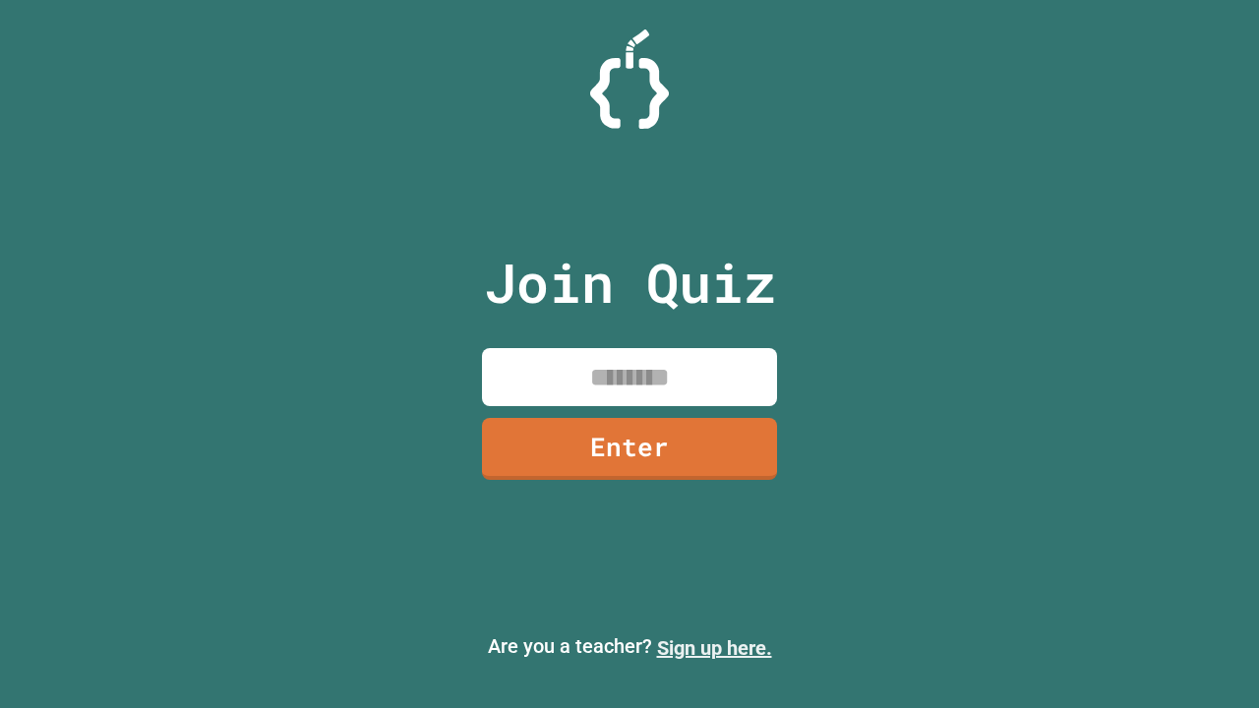
click at [714, 648] on link "Sign up here." at bounding box center [714, 649] width 115 height 24
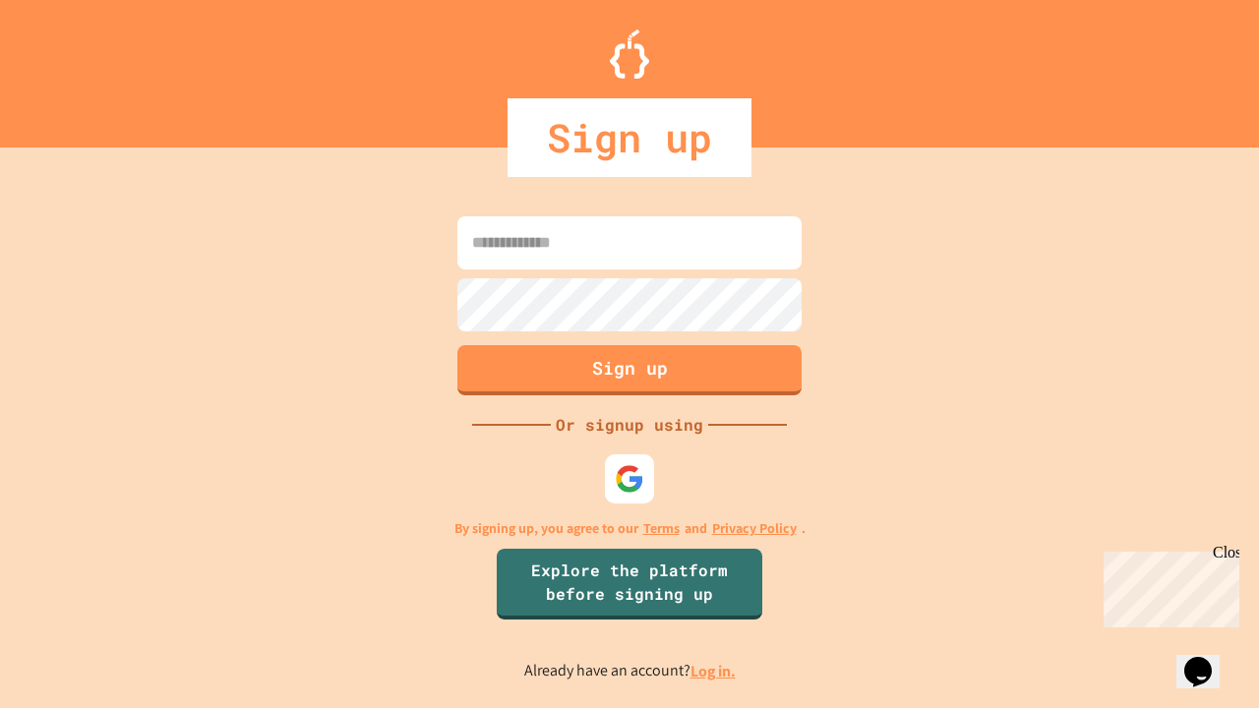
click at [714, 671] on link "Log in." at bounding box center [713, 671] width 45 height 21
